Goal: Check status

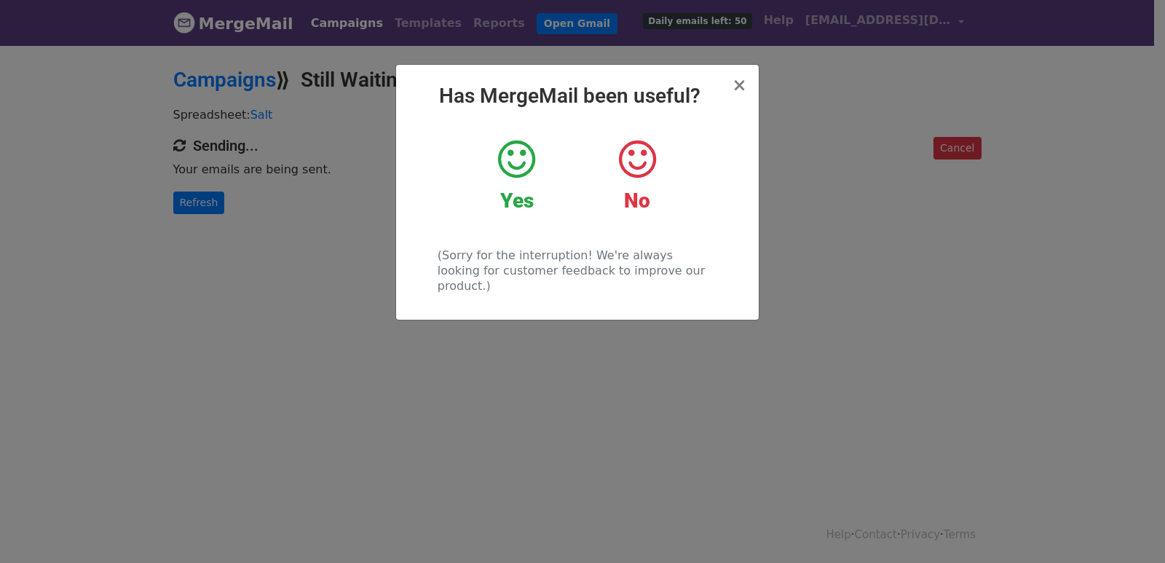
click at [288, 250] on div "× Has MergeMail been useful? Yes No (Sorry for the interruption! We're always l…" at bounding box center [582, 303] width 1165 height 519
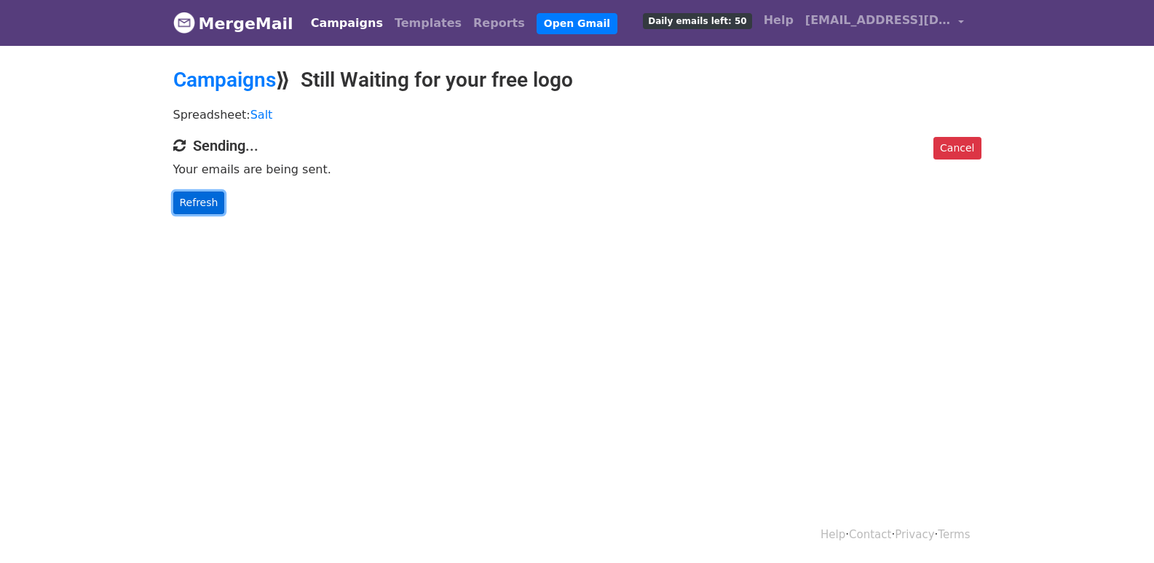
click at [201, 192] on link "Refresh" at bounding box center [199, 202] width 52 height 23
click at [199, 198] on link "Refresh" at bounding box center [199, 202] width 52 height 23
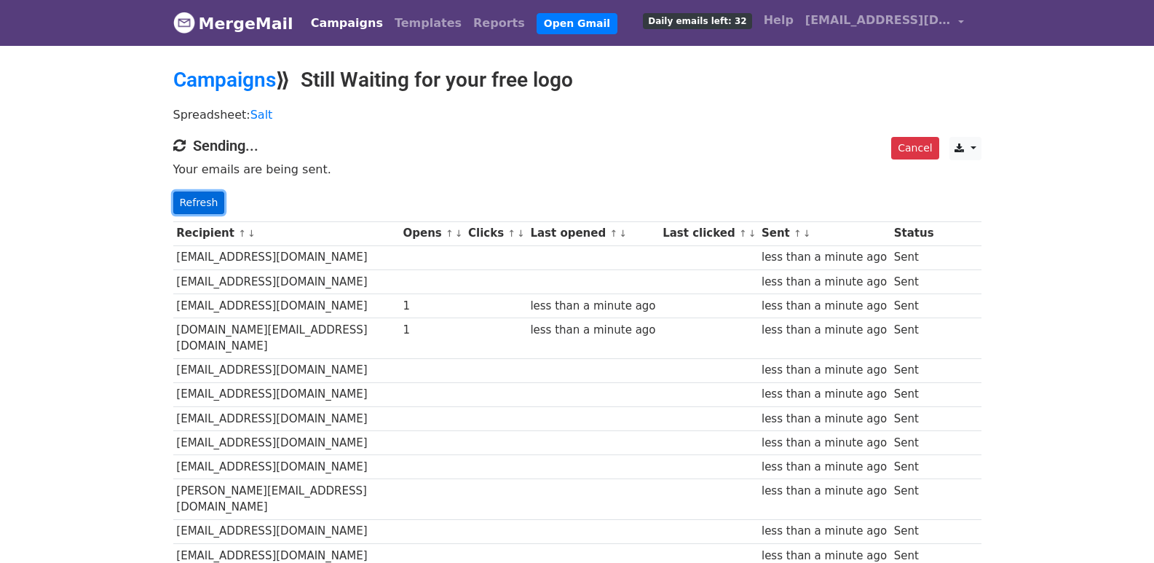
click at [207, 212] on link "Refresh" at bounding box center [199, 202] width 52 height 23
click at [187, 199] on link "Refresh" at bounding box center [199, 202] width 52 height 23
